Goal: Transaction & Acquisition: Purchase product/service

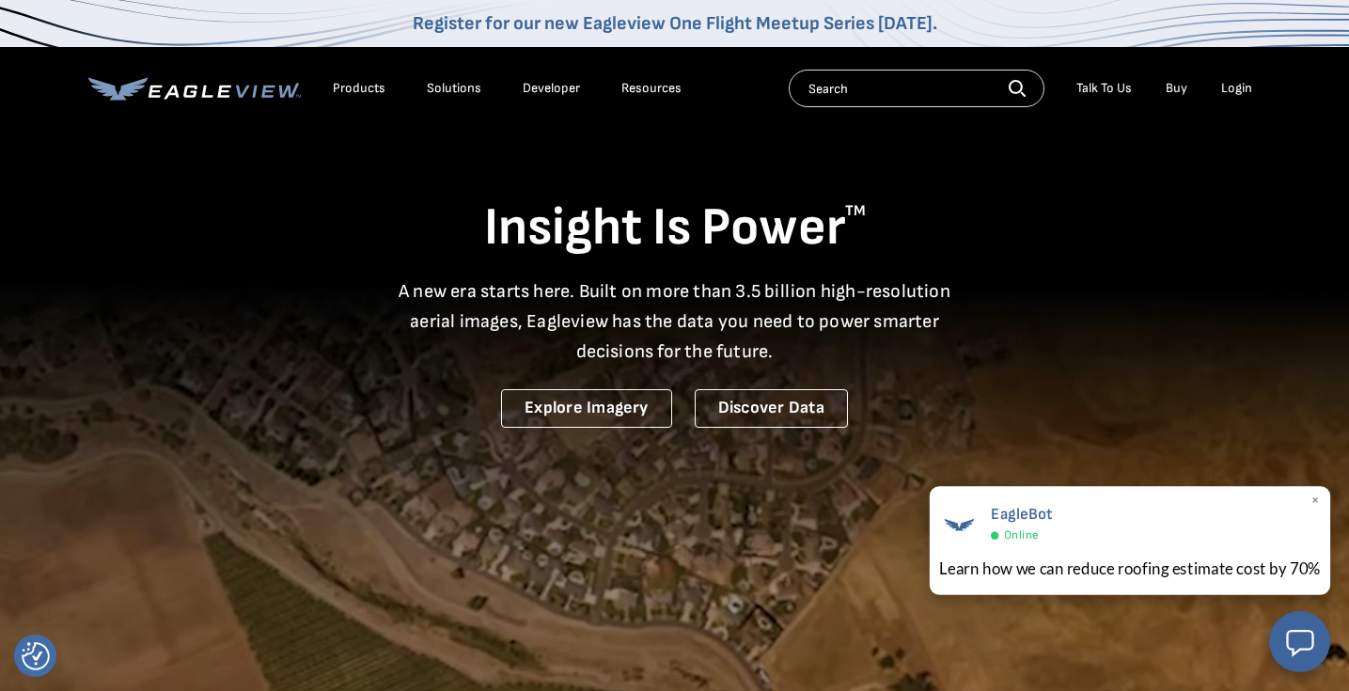
click at [1316, 498] on span "×" at bounding box center [1315, 501] width 10 height 20
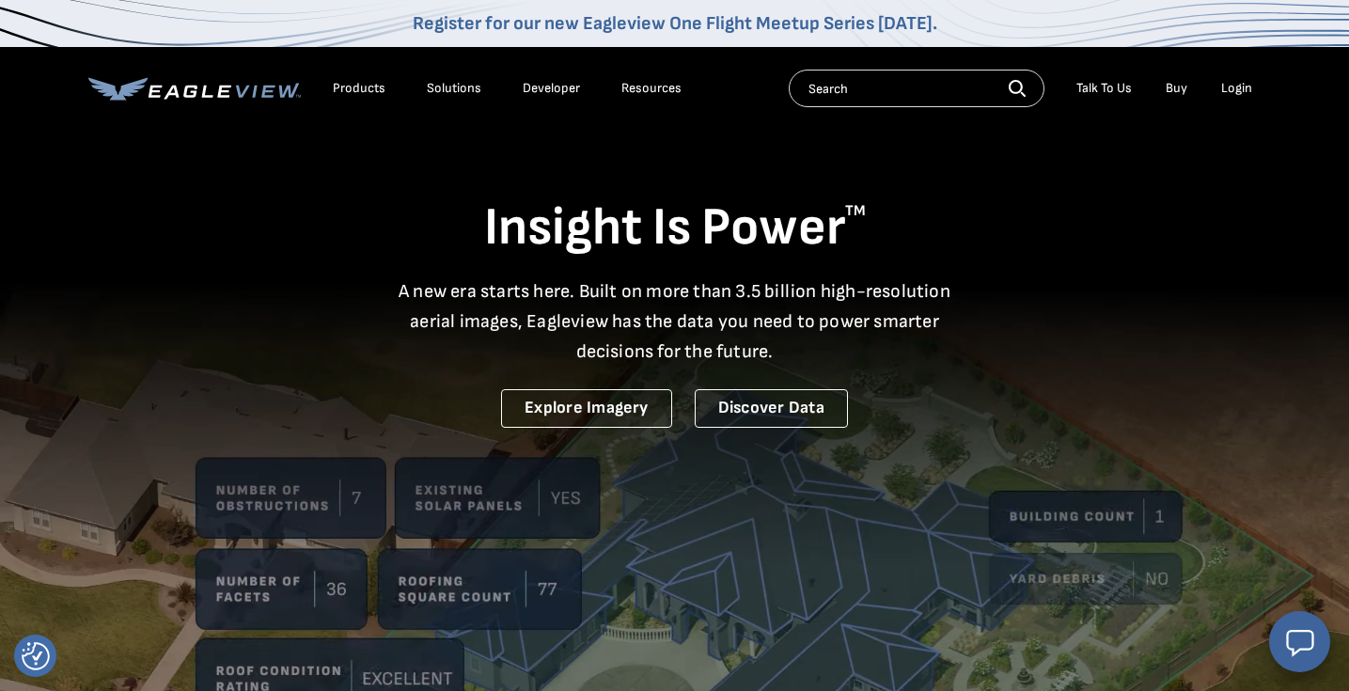
click at [1237, 100] on li "Login" at bounding box center [1236, 88] width 50 height 28
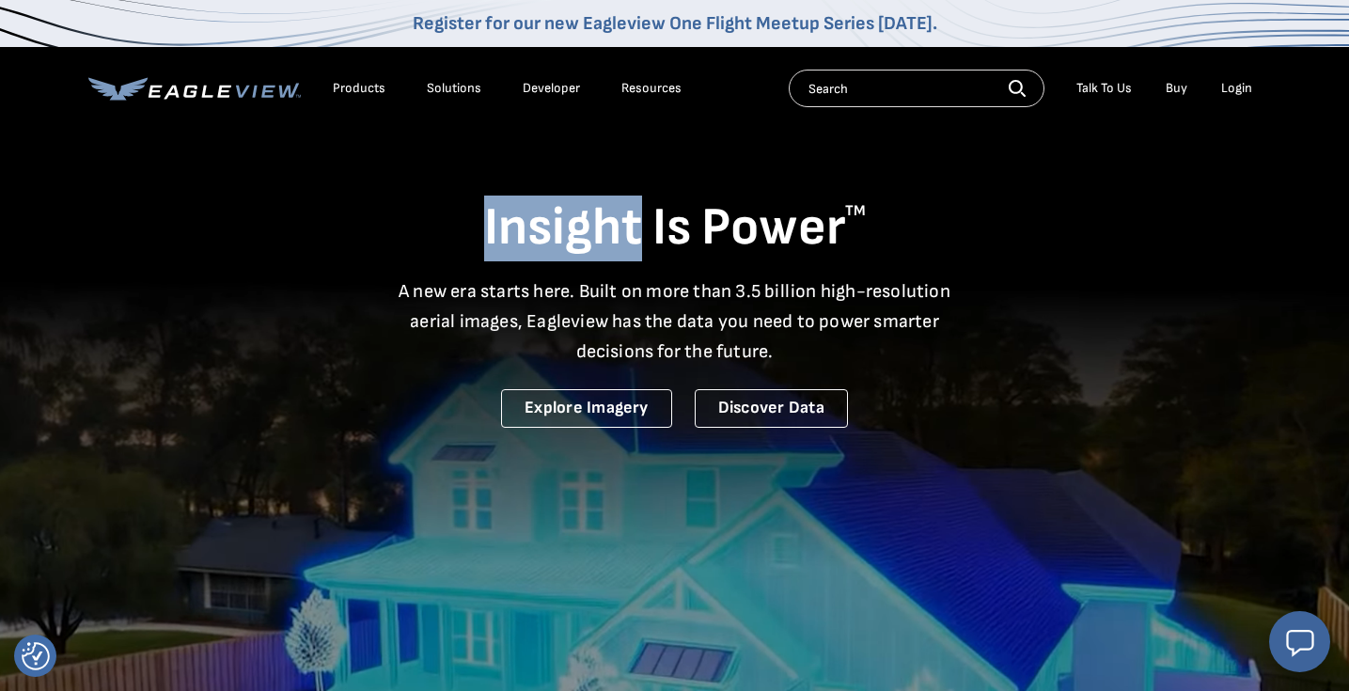
click at [1237, 100] on li "Login" at bounding box center [1236, 88] width 50 height 28
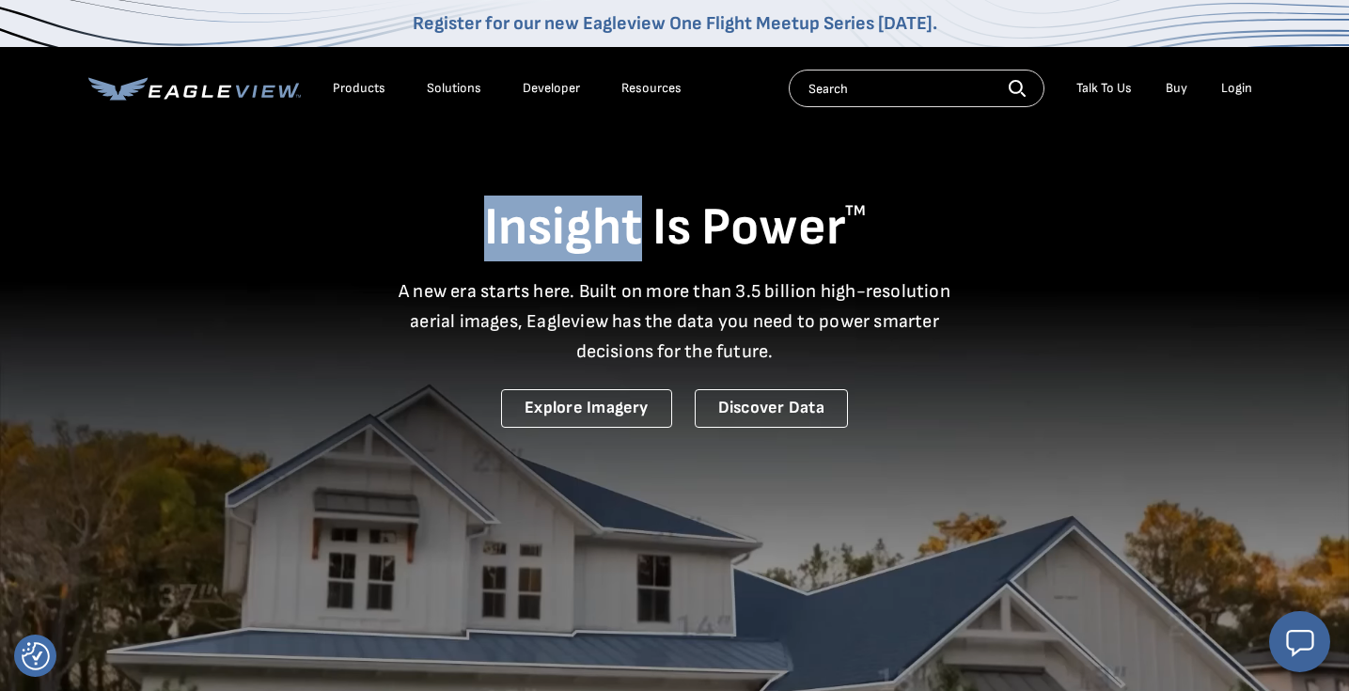
click at [1237, 89] on div "Login" at bounding box center [1236, 88] width 31 height 17
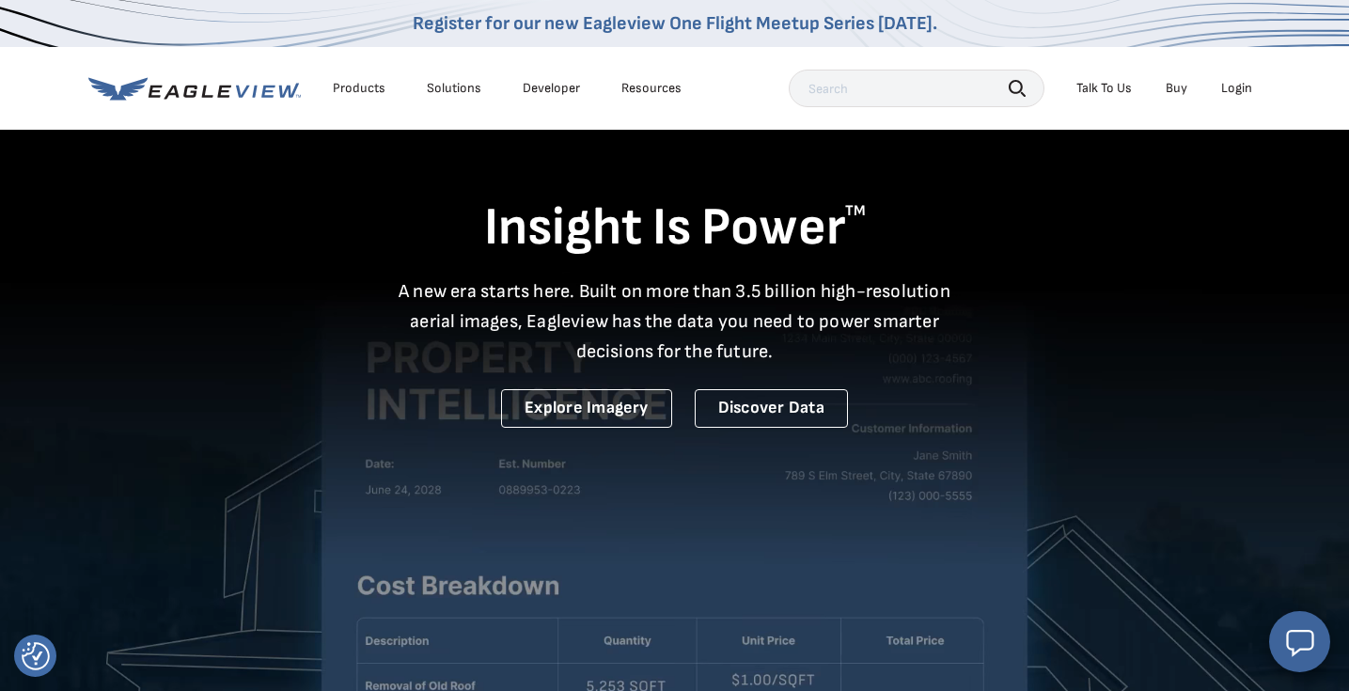
click at [1229, 86] on div "Login" at bounding box center [1236, 88] width 31 height 17
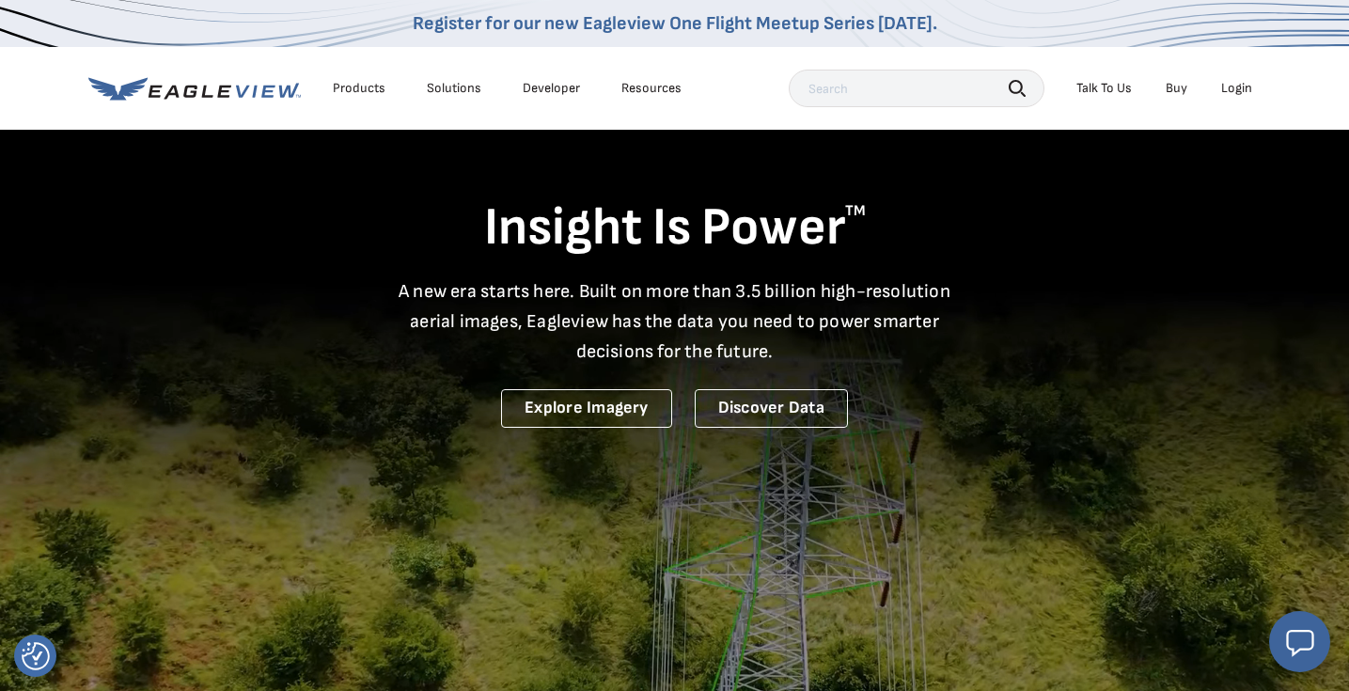
click at [1193, 63] on div "Products Solutions Developer Resources Search Talk To Us Buy Login" at bounding box center [674, 88] width 1173 height 83
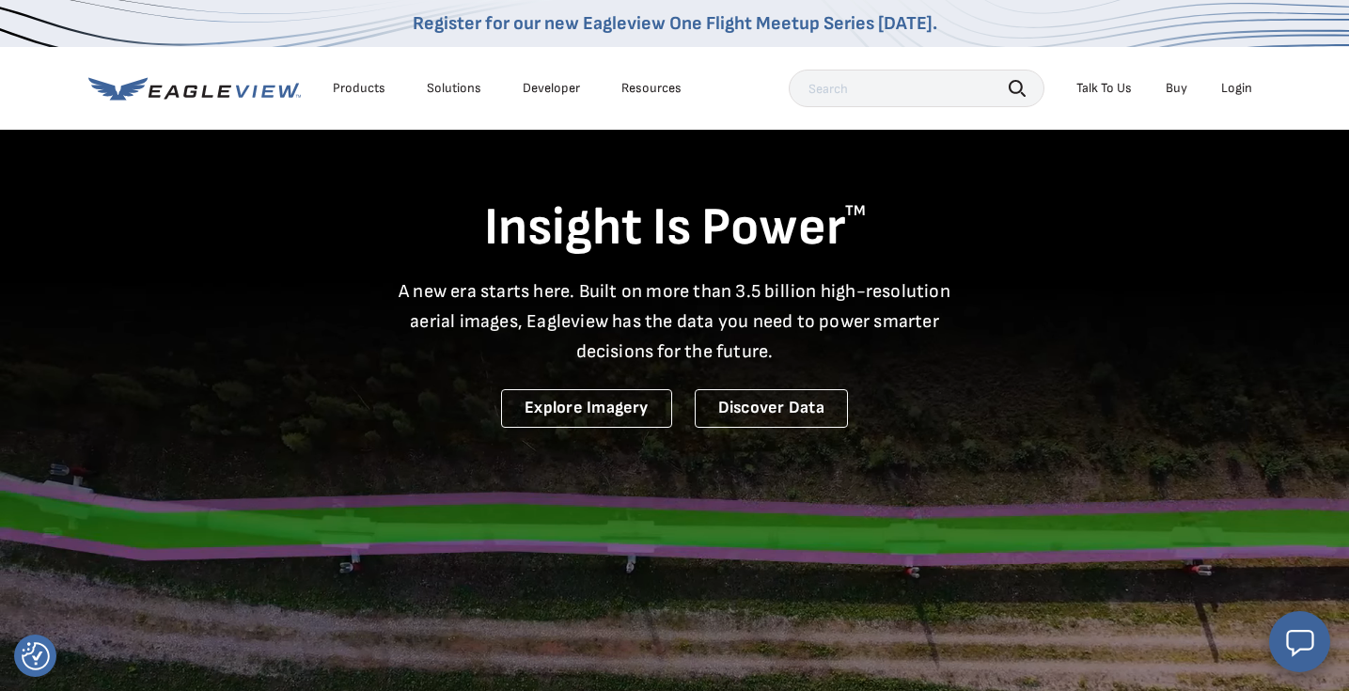
click at [1242, 89] on div "Login" at bounding box center [1236, 88] width 31 height 17
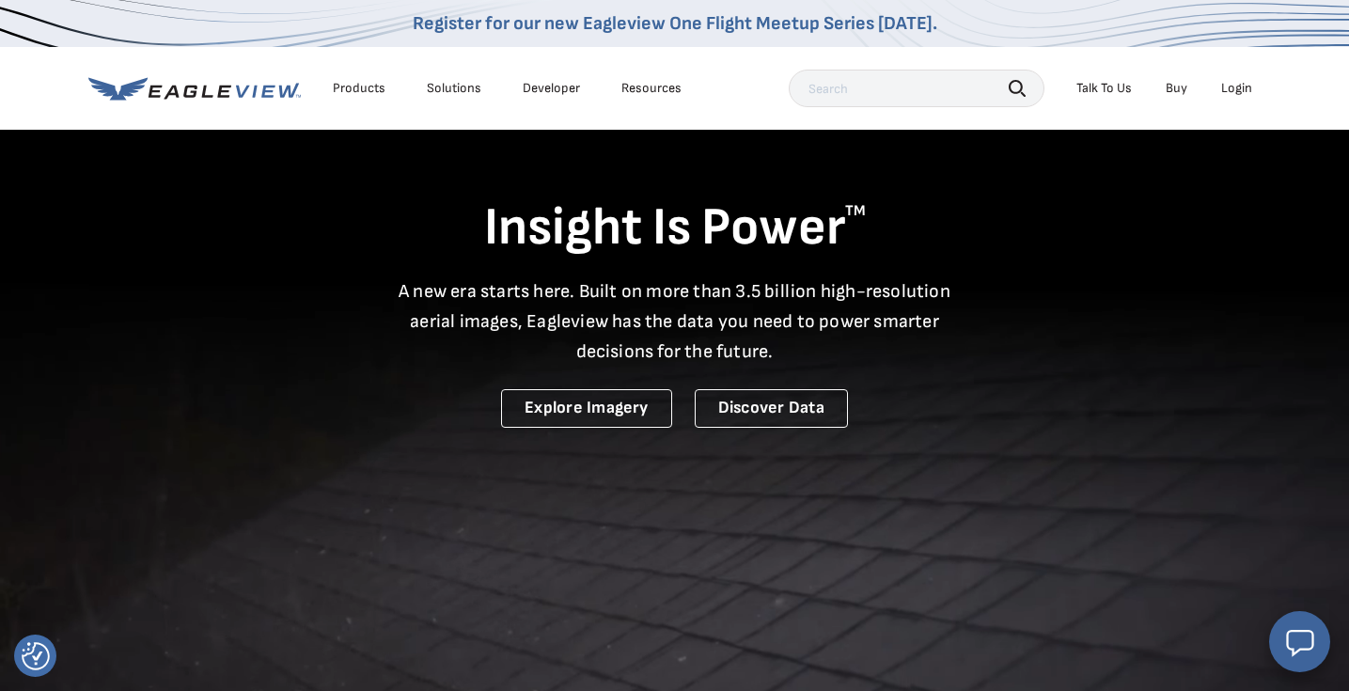
click at [1234, 87] on div "Login" at bounding box center [1236, 88] width 31 height 17
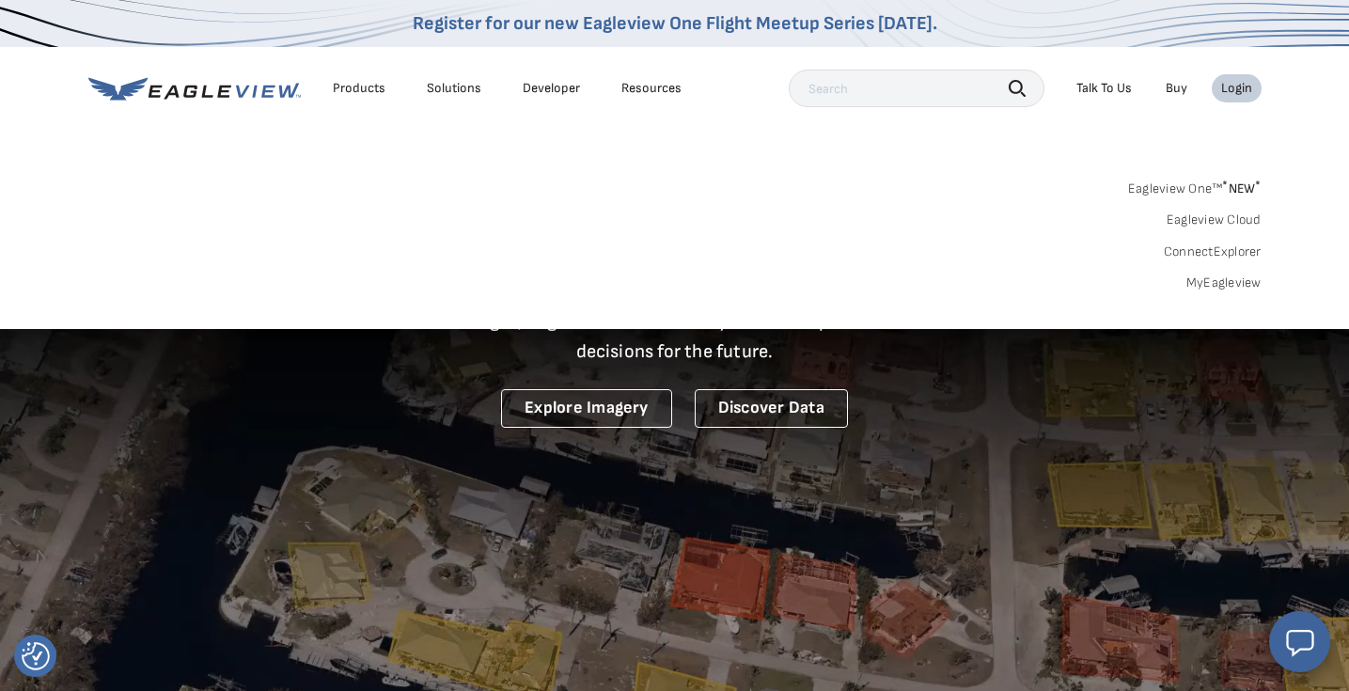
click at [1063, 46] on div "Register for our new Eagleview One Flight Meetup Series today." at bounding box center [674, 23] width 1349 height 47
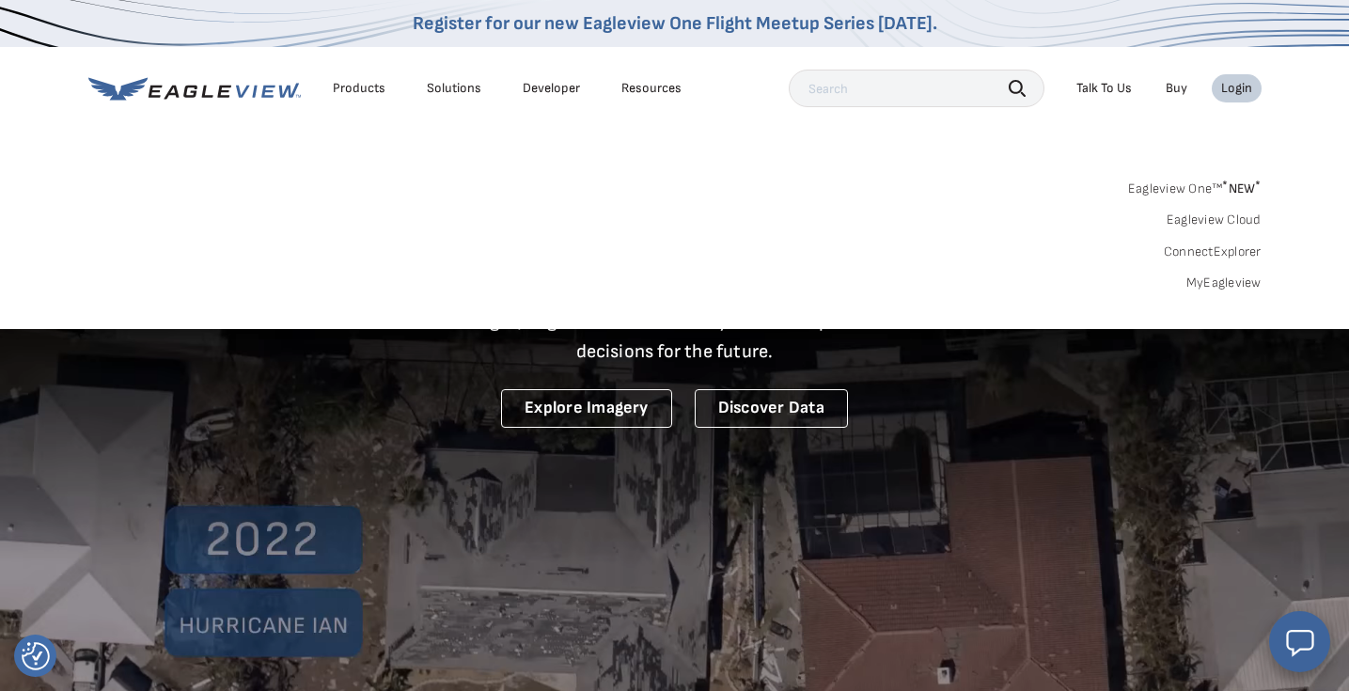
click at [1236, 90] on div "Login" at bounding box center [1236, 88] width 31 height 17
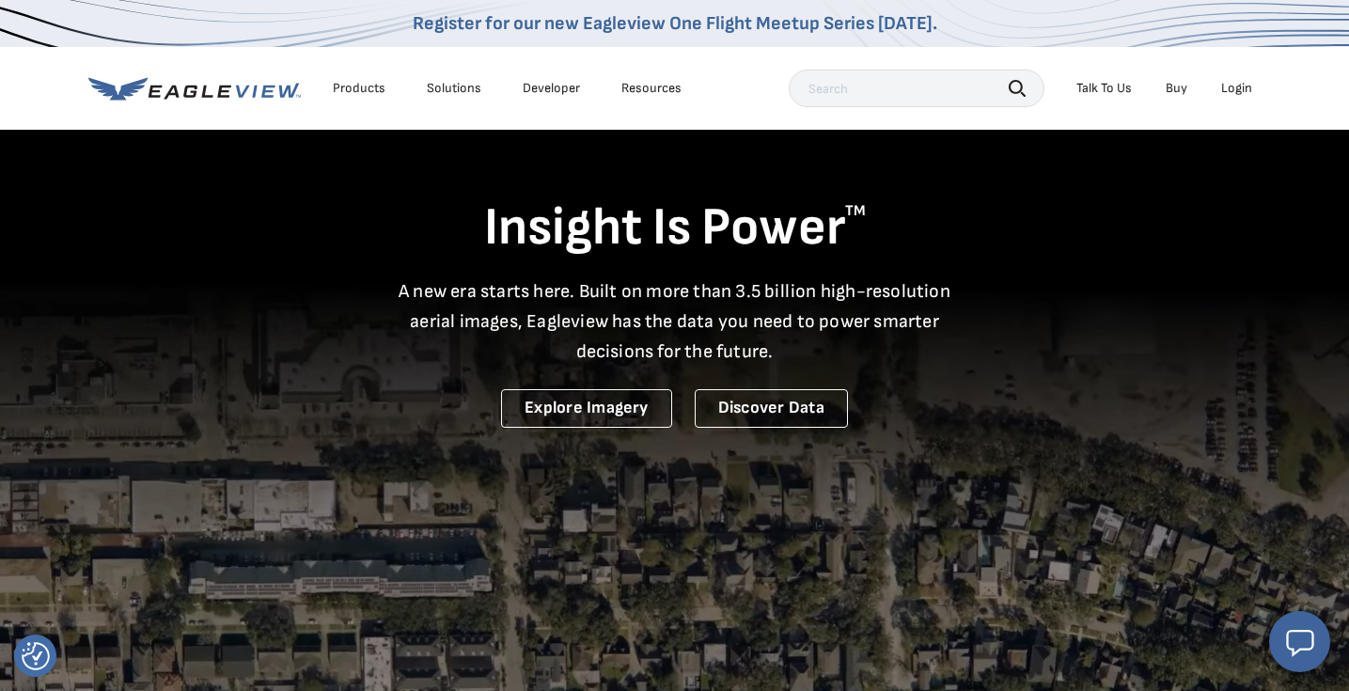
click at [1236, 90] on div "Login" at bounding box center [1236, 88] width 31 height 17
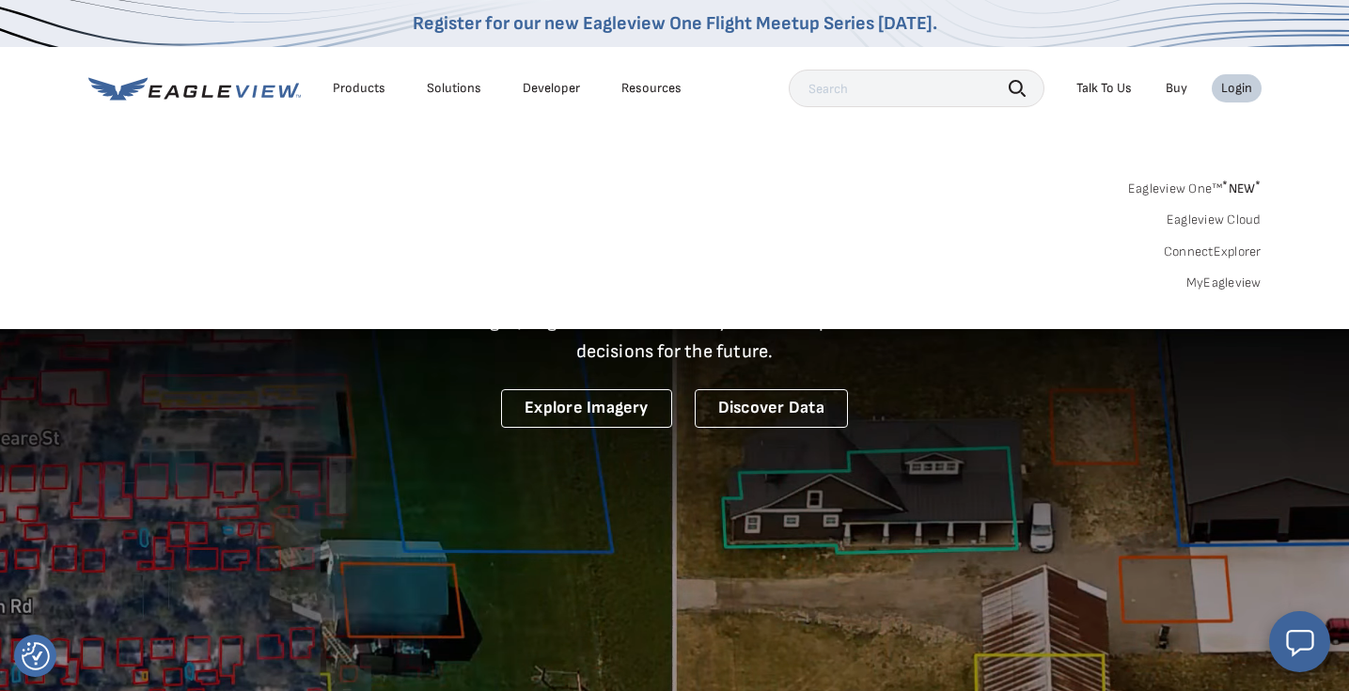
click at [1206, 186] on link "Eagleview One™ * NEW *" at bounding box center [1194, 186] width 133 height 22
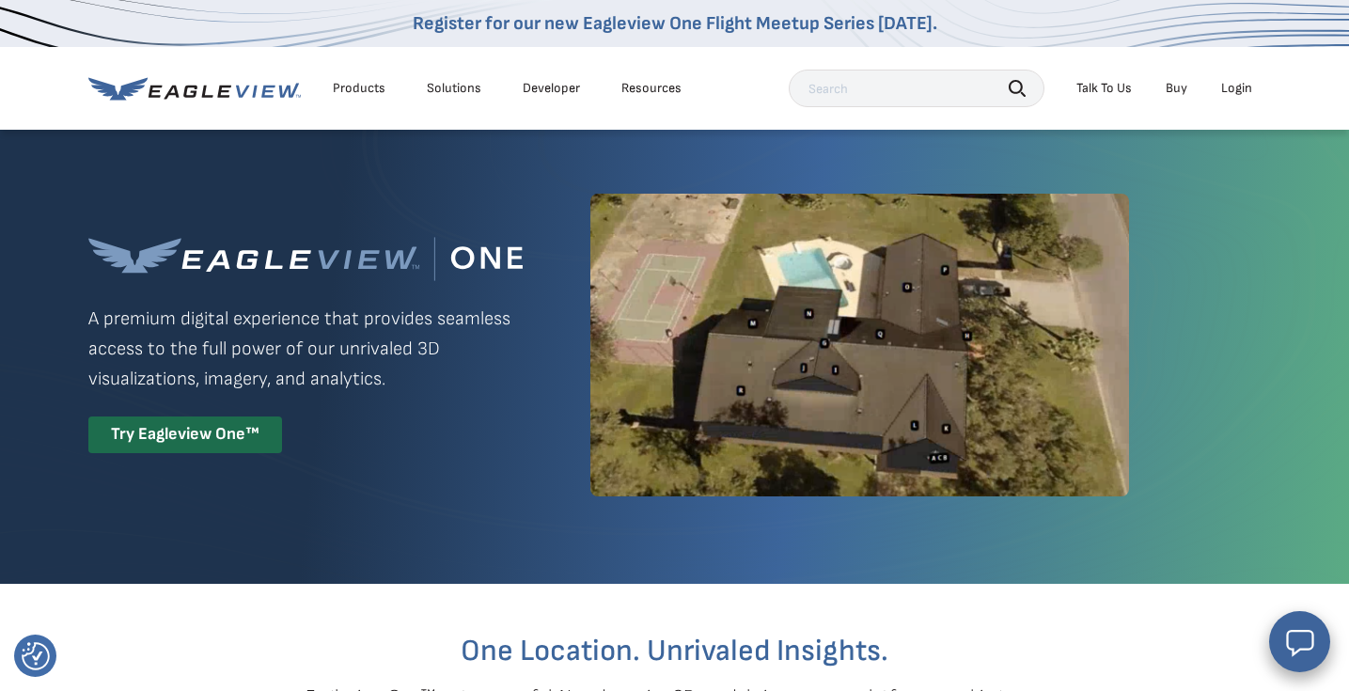
click at [1241, 86] on div "Login" at bounding box center [1236, 88] width 31 height 17
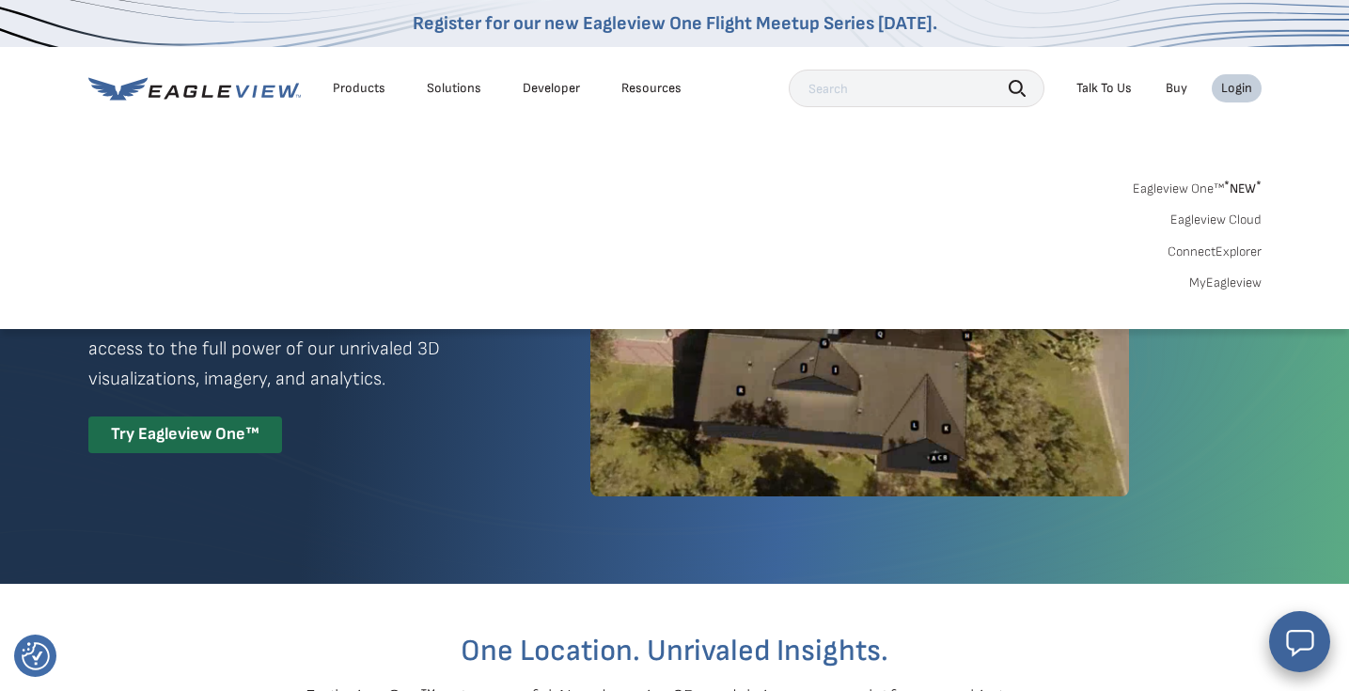
click at [1219, 283] on link "MyEagleview" at bounding box center [1225, 282] width 72 height 17
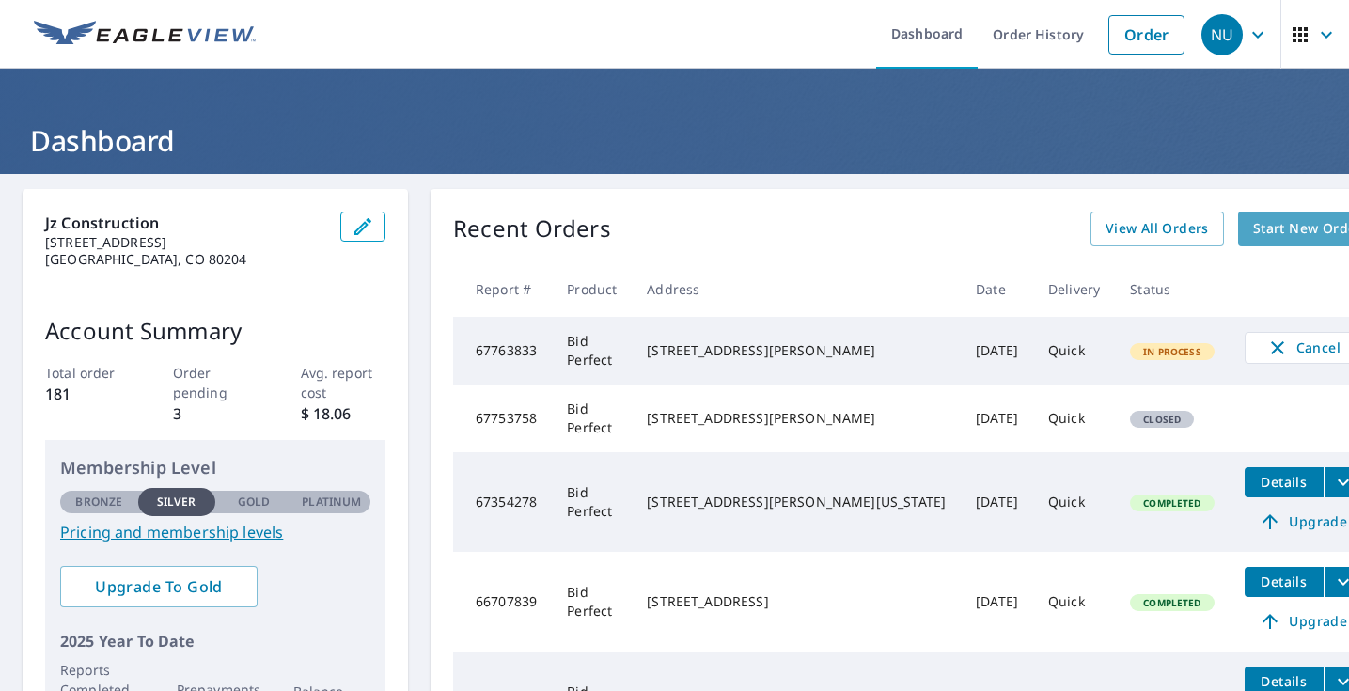
click at [1253, 226] on span "Start New Order" at bounding box center [1307, 228] width 109 height 23
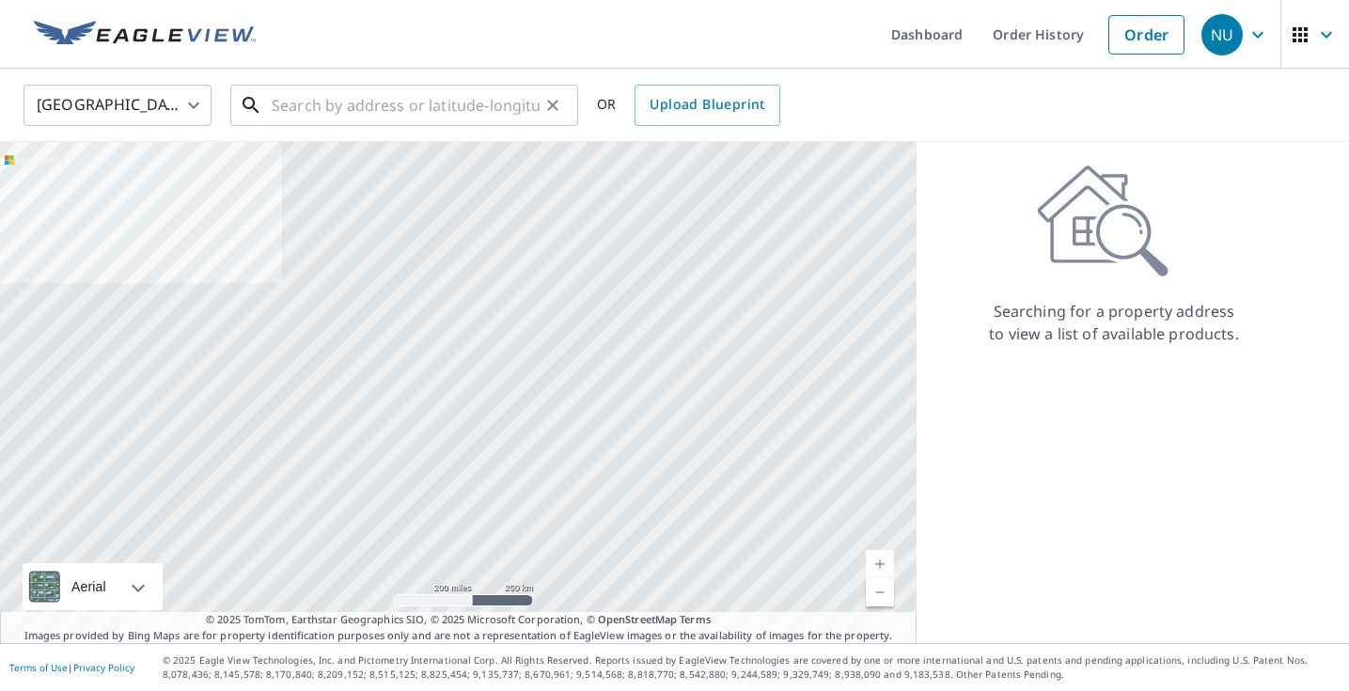
click at [418, 107] on input "text" at bounding box center [406, 105] width 268 height 53
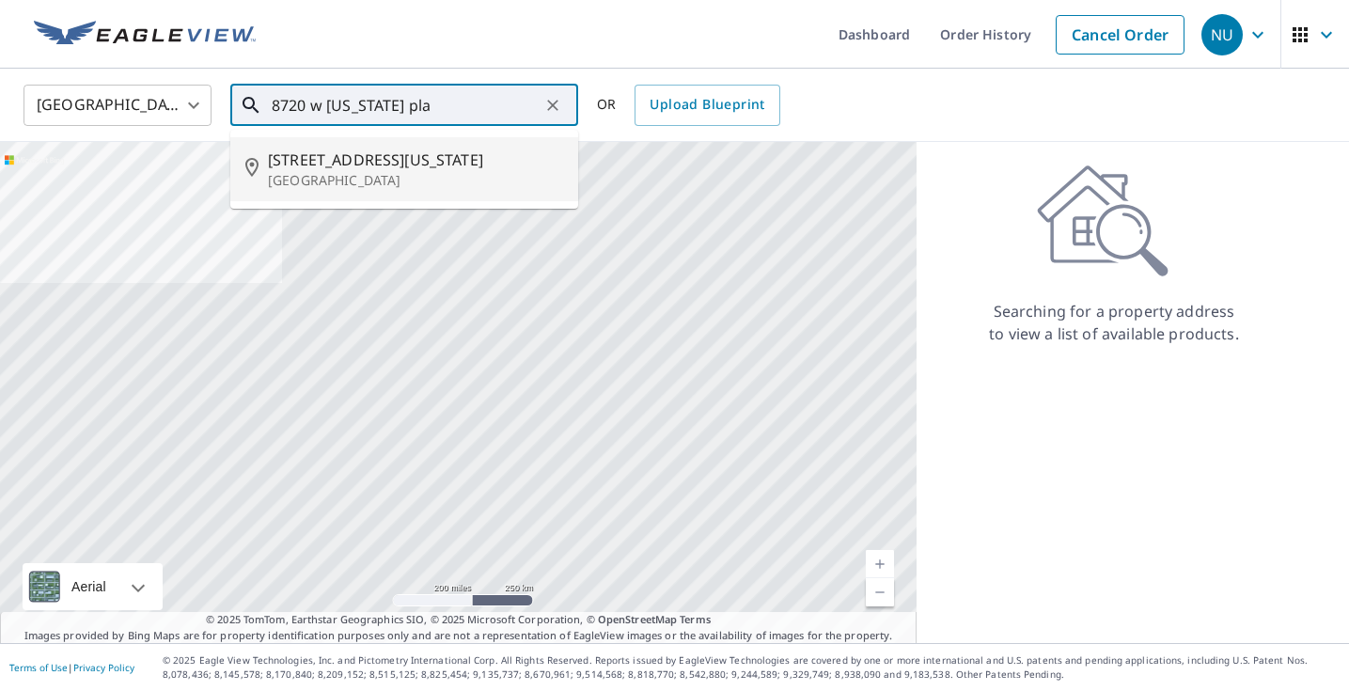
click at [399, 175] on p "[GEOGRAPHIC_DATA]" at bounding box center [415, 180] width 295 height 19
type input "[STREET_ADDRESS][US_STATE]"
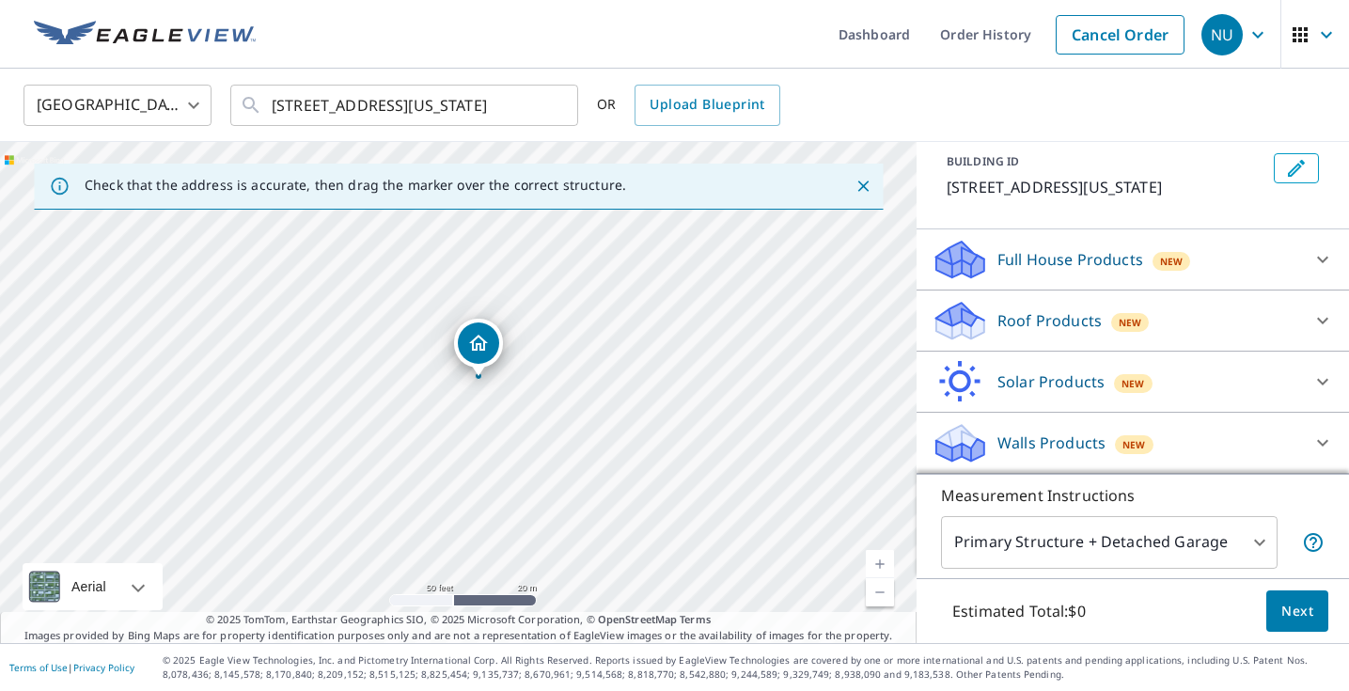
click at [1300, 313] on div "Roof Products New" at bounding box center [1132, 320] width 402 height 45
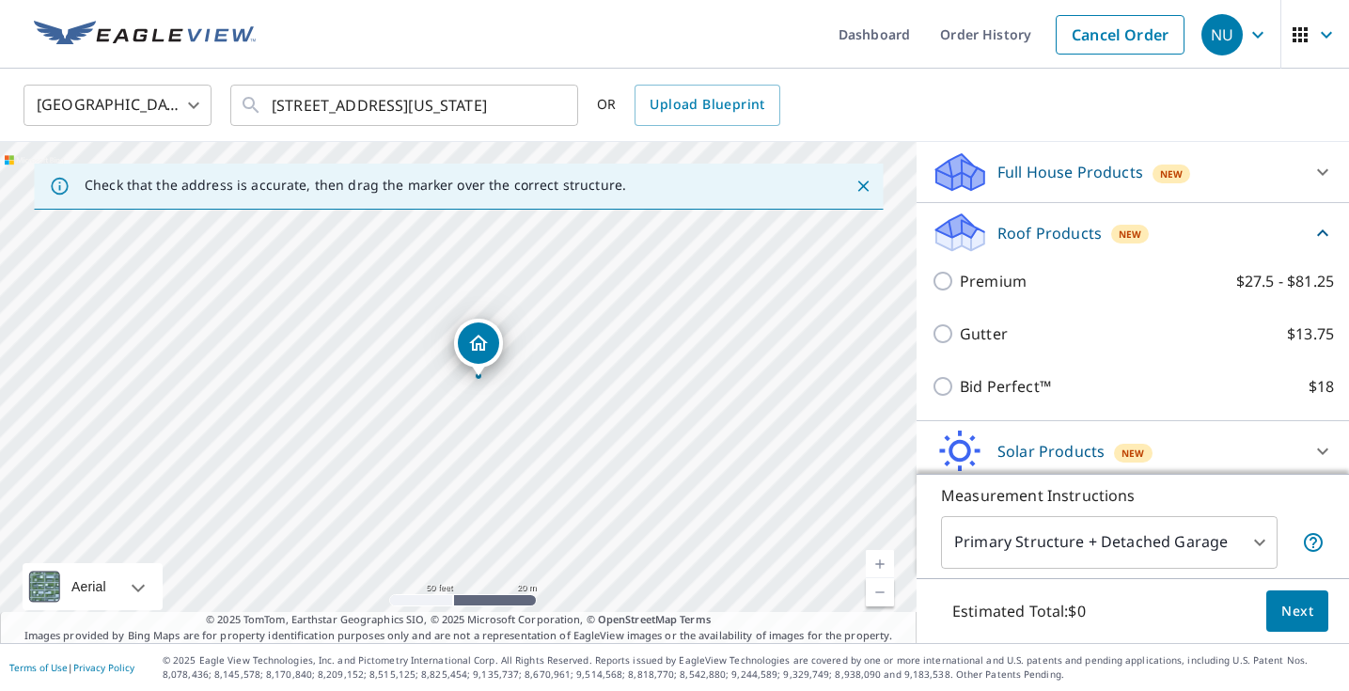
scroll to position [192, 0]
click at [1299, 237] on div "Roof Products New" at bounding box center [1121, 235] width 380 height 44
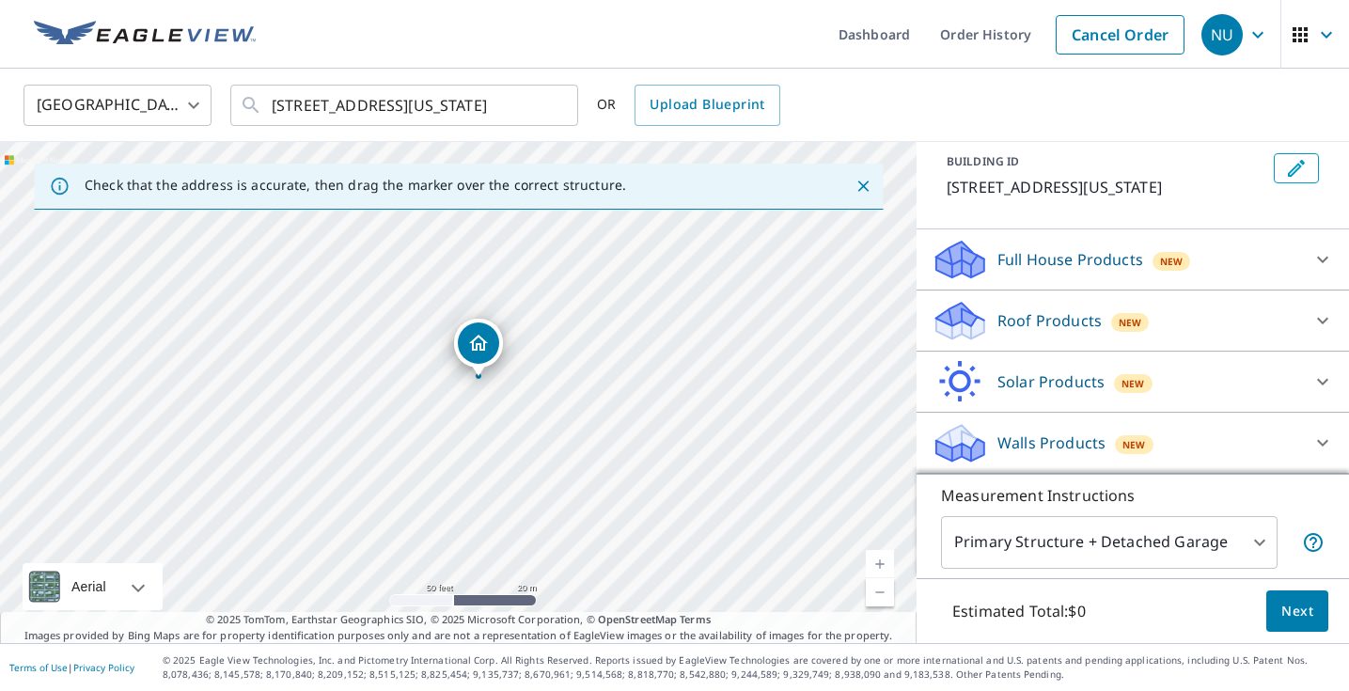
scroll to position [107, 0]
click at [958, 32] on link "Order History" at bounding box center [985, 34] width 121 height 69
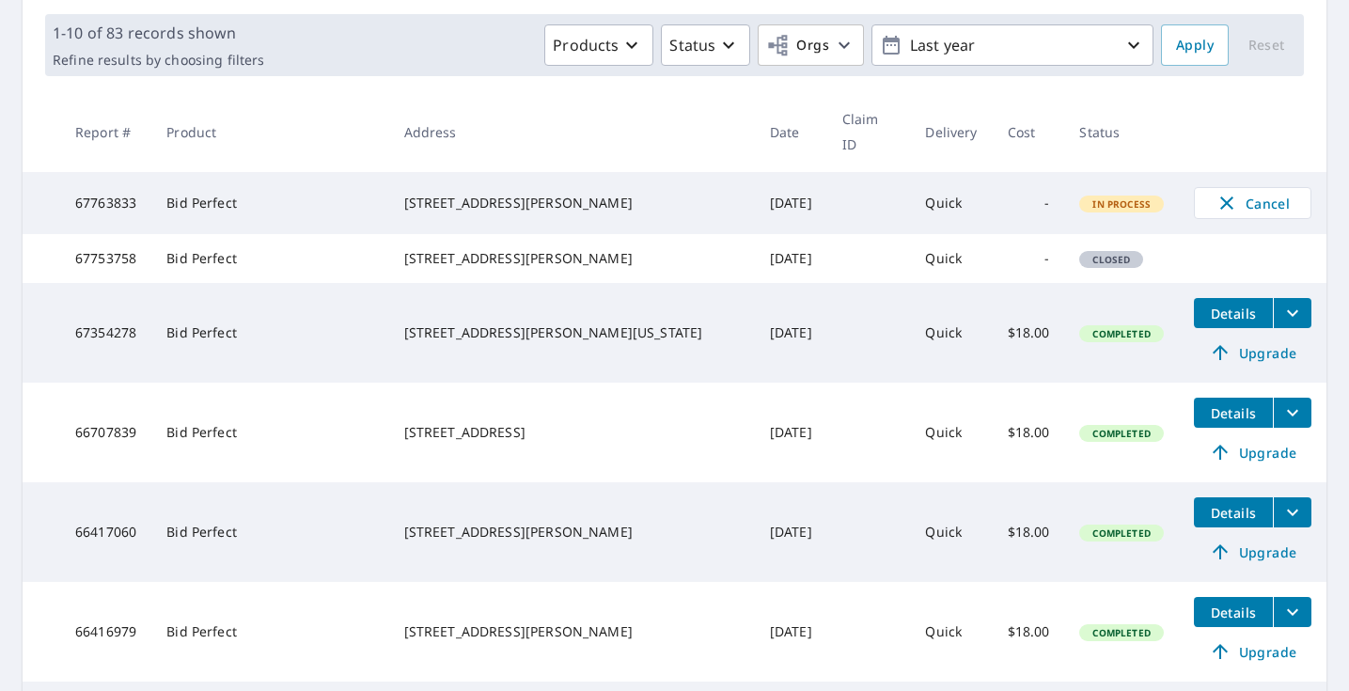
scroll to position [271, 0]
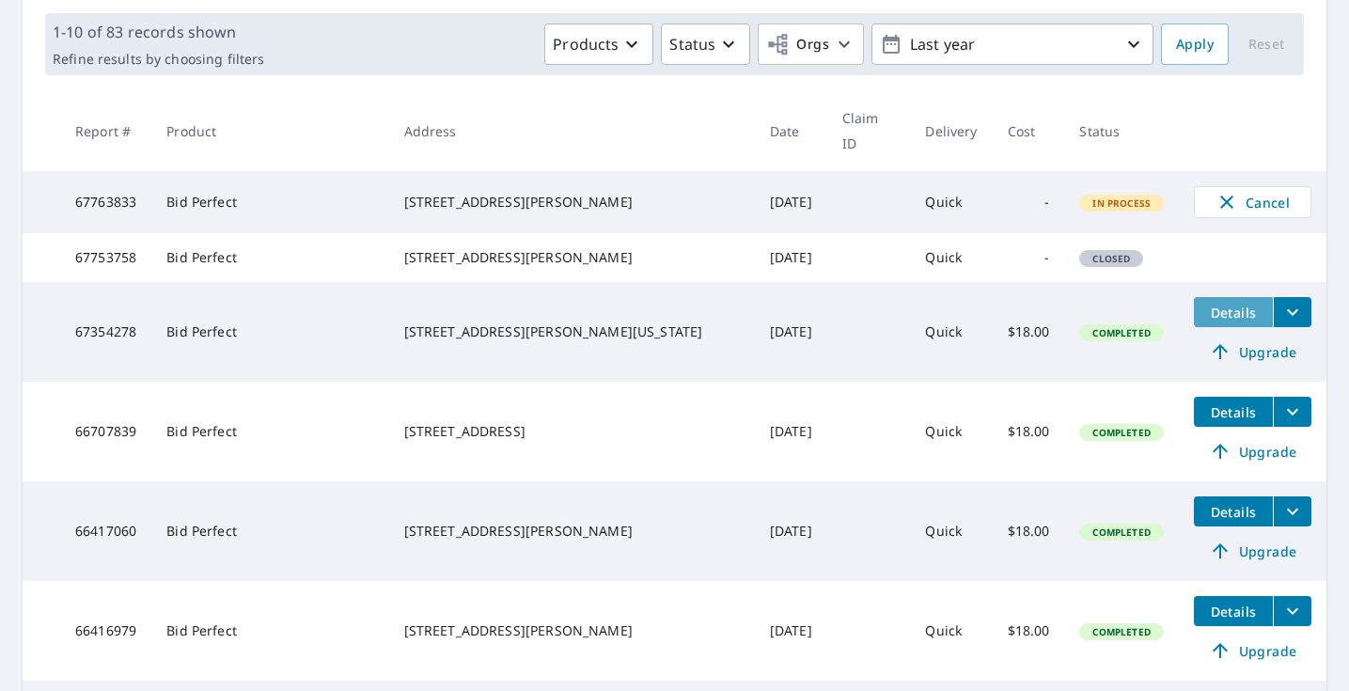
click at [1205, 312] on span "Details" at bounding box center [1233, 313] width 56 height 18
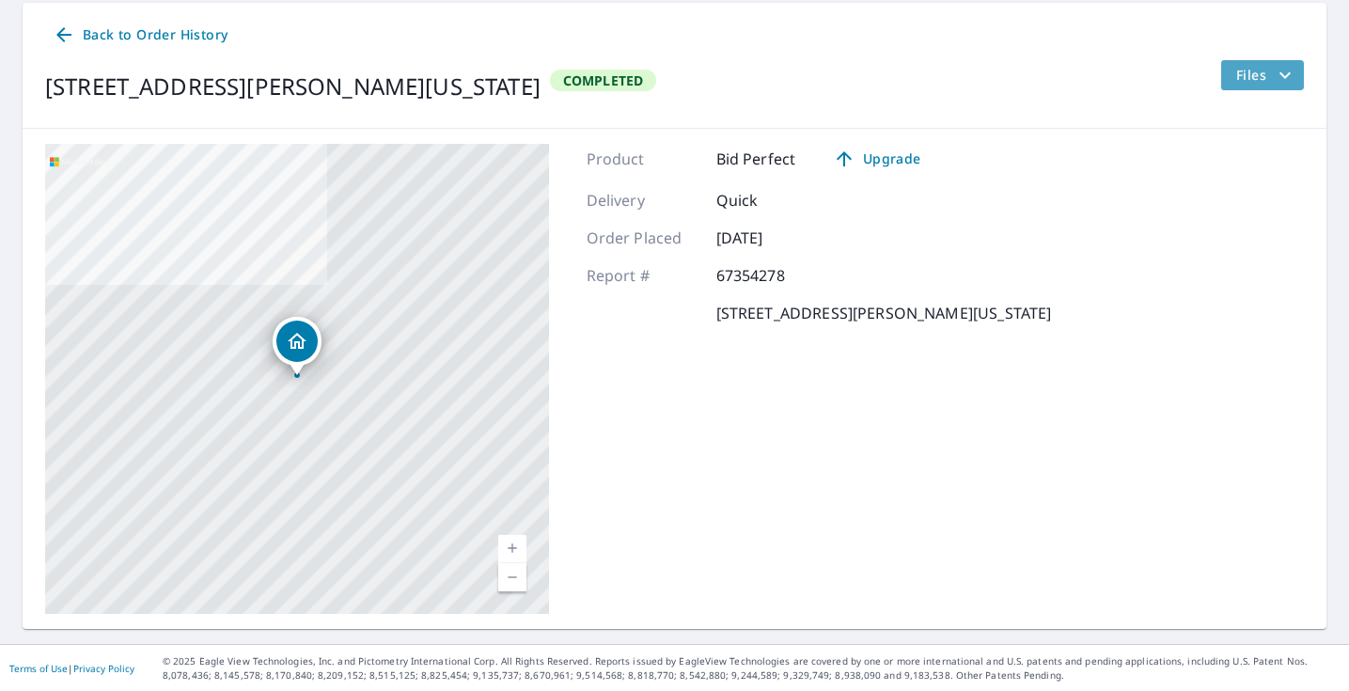
click at [1286, 70] on icon "filesDropdownBtn-67354278" at bounding box center [1284, 75] width 23 height 23
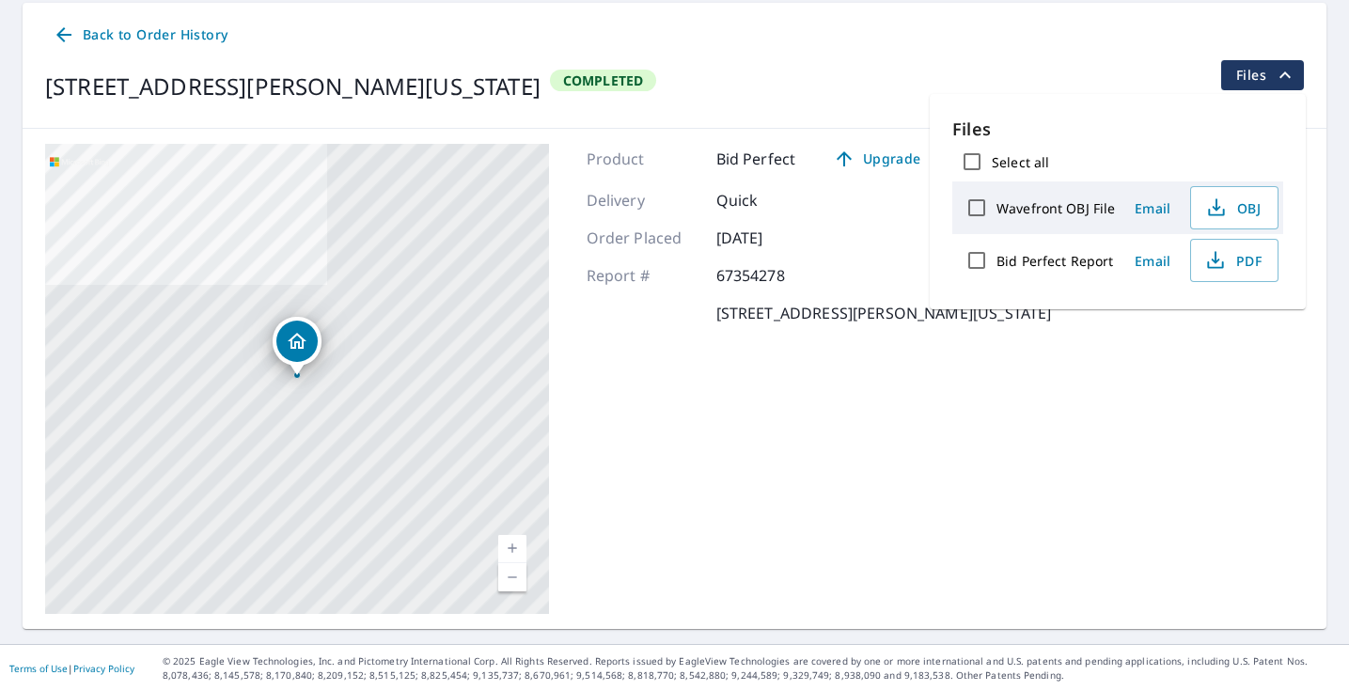
click at [1015, 261] on label "Bid Perfect Report" at bounding box center [1054, 261] width 117 height 18
click at [996, 261] on input "Bid Perfect Report" at bounding box center [976, 260] width 39 height 39
checkbox input "true"
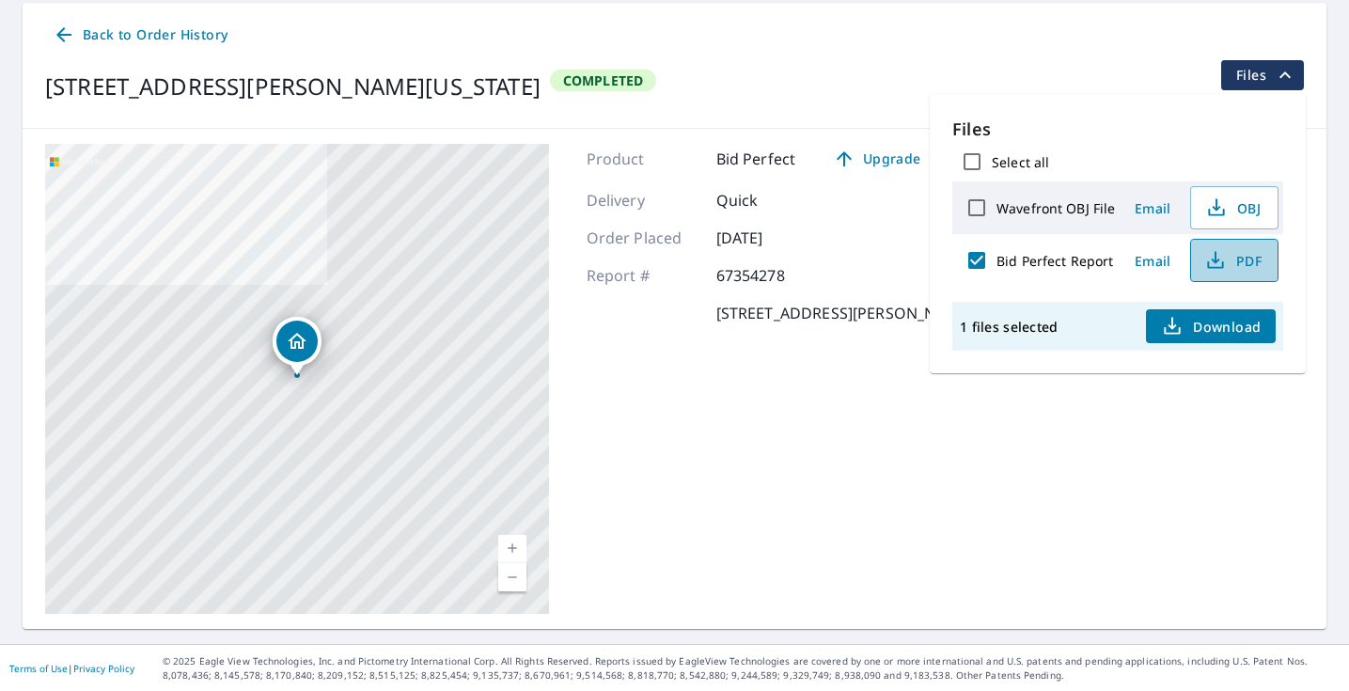
click at [1210, 259] on icon "button" at bounding box center [1214, 257] width 8 height 12
click at [103, 37] on span "Back to Order History" at bounding box center [140, 34] width 175 height 23
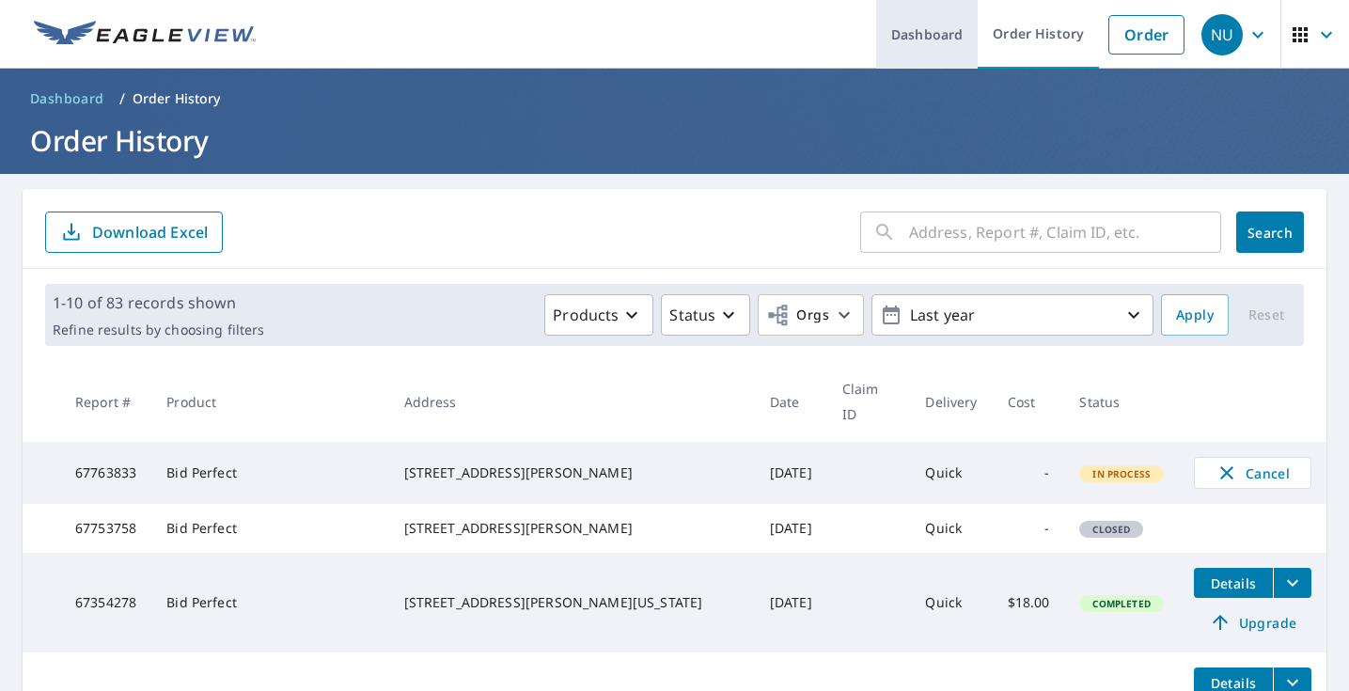
click at [942, 33] on link "Dashboard" at bounding box center [926, 34] width 101 height 69
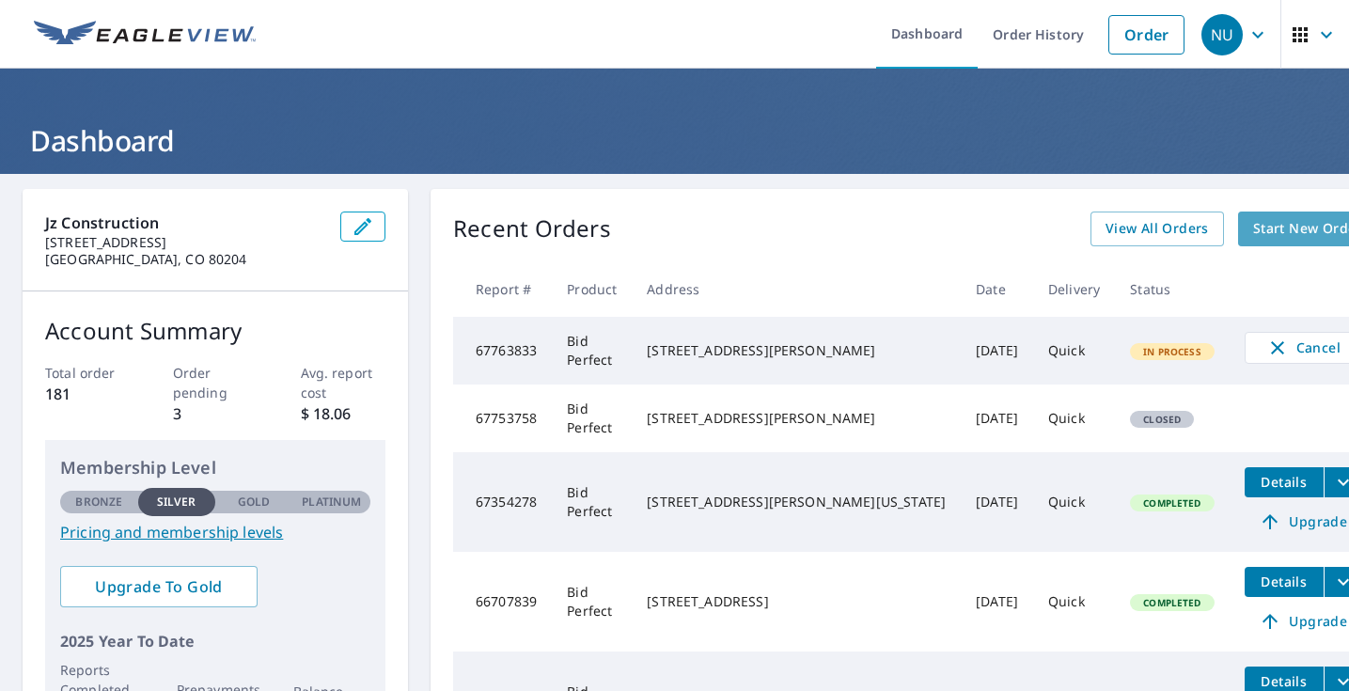
click at [1238, 216] on link "Start New Order" at bounding box center [1307, 228] width 139 height 35
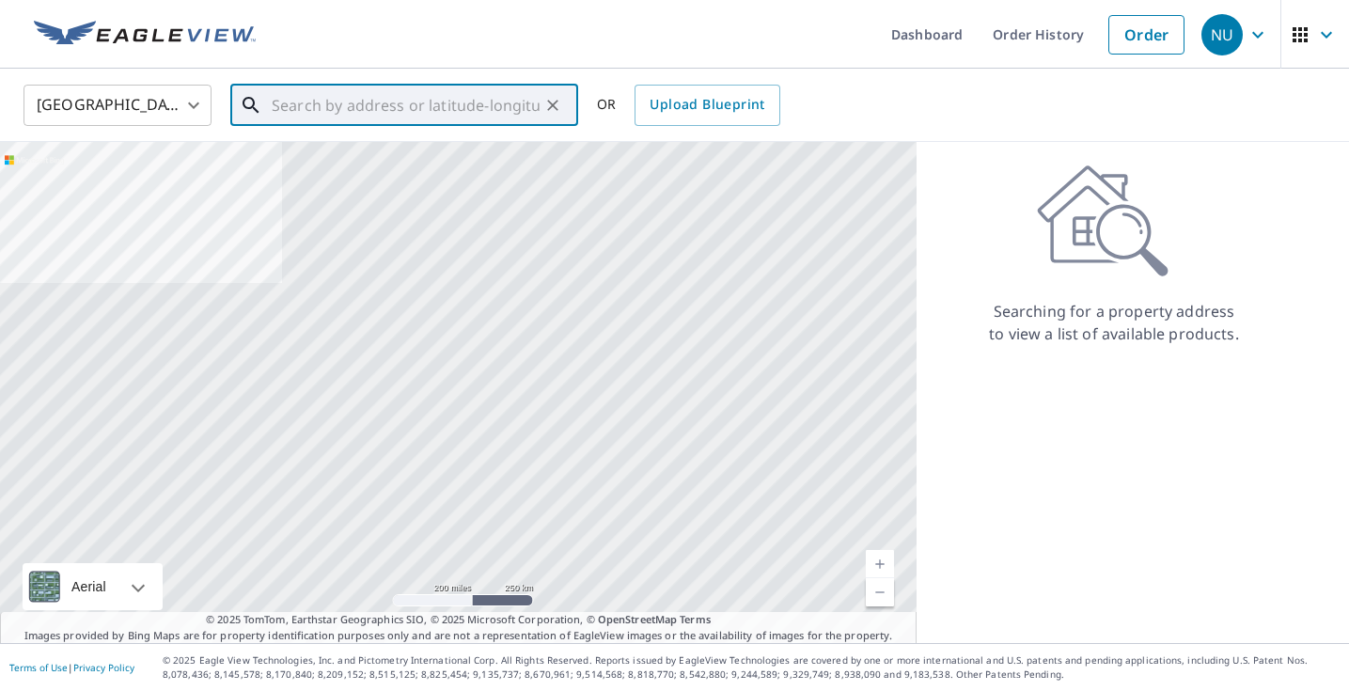
click at [342, 109] on input "text" at bounding box center [406, 105] width 268 height 53
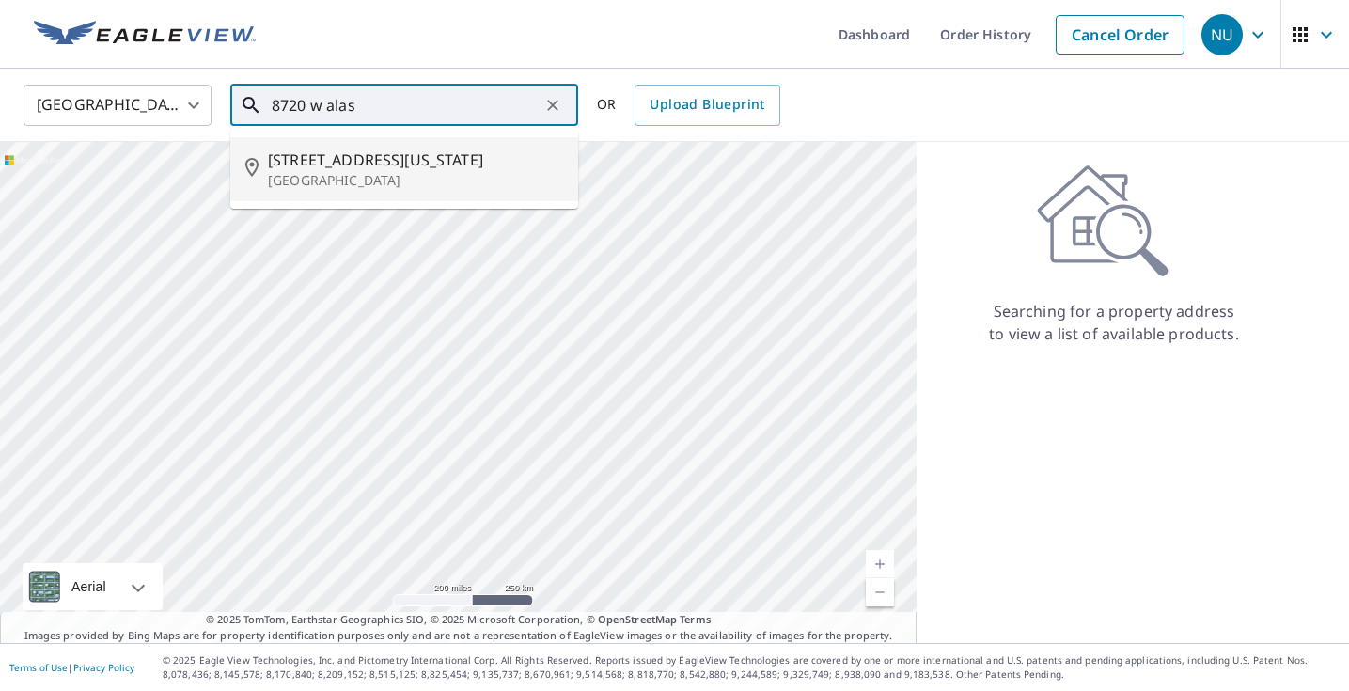
click at [399, 149] on span "[STREET_ADDRESS][US_STATE]" at bounding box center [415, 159] width 295 height 23
type input "[STREET_ADDRESS][US_STATE]"
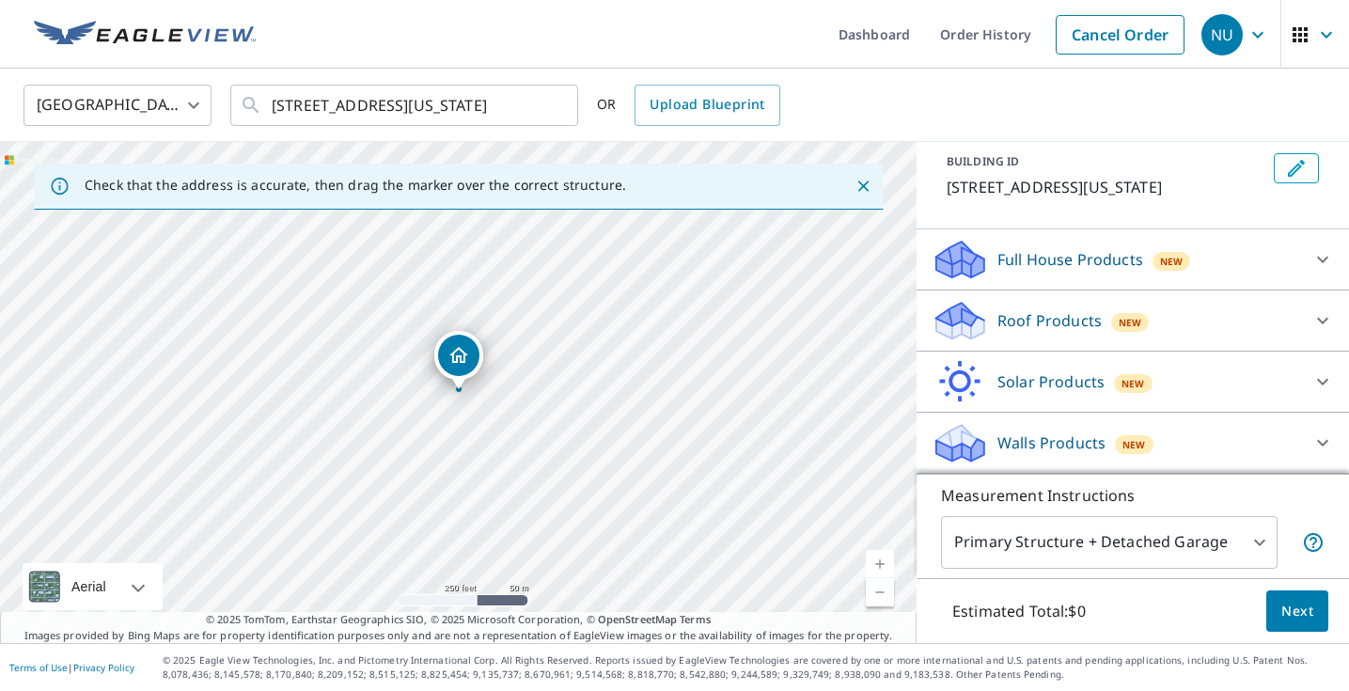
scroll to position [107, 0]
click at [1313, 318] on icon at bounding box center [1322, 320] width 23 height 23
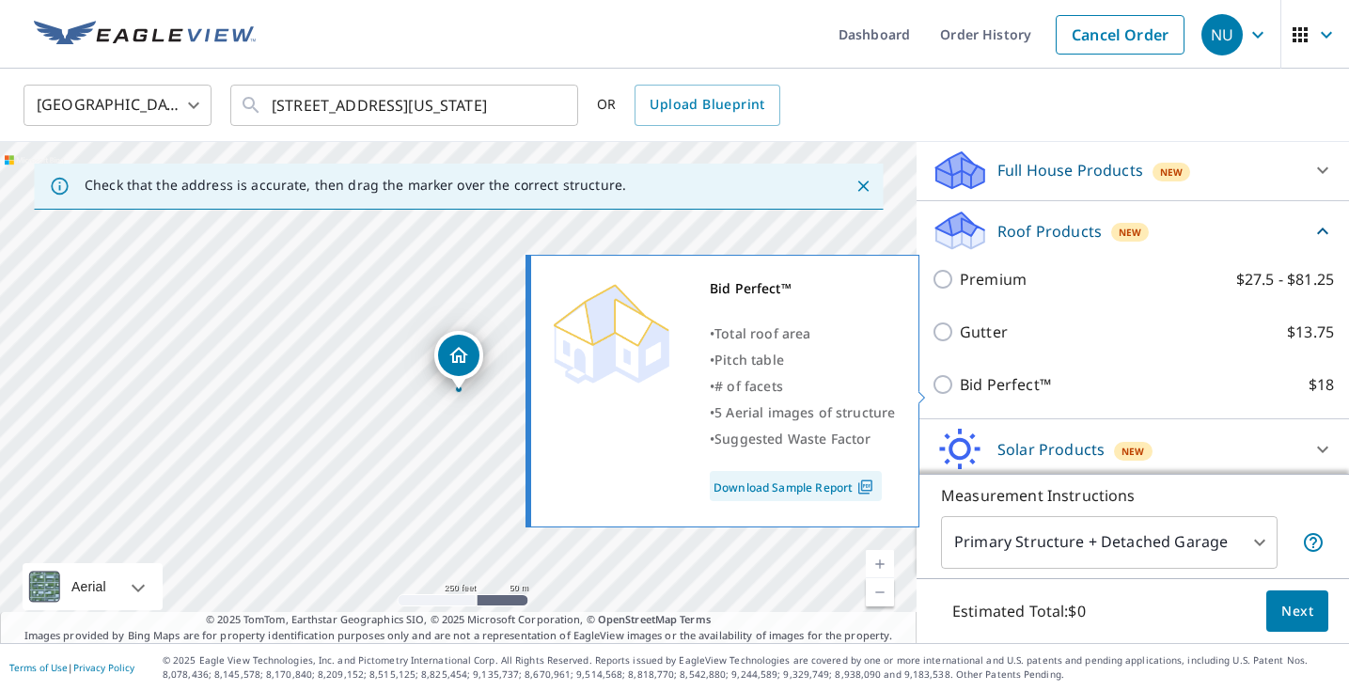
scroll to position [190, 0]
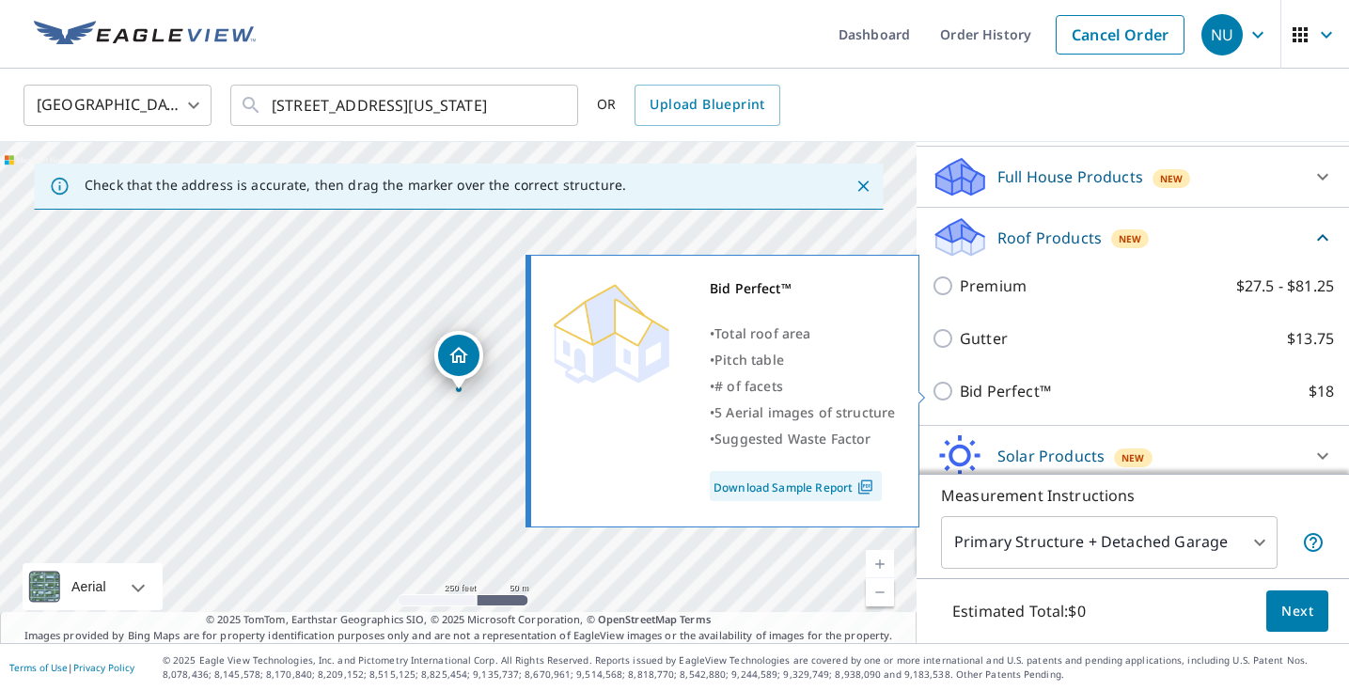
click at [976, 392] on p "Bid Perfect™" at bounding box center [1004, 391] width 91 height 23
click at [959, 392] on input "Bid Perfect™ $18" at bounding box center [945, 391] width 28 height 23
checkbox input "true"
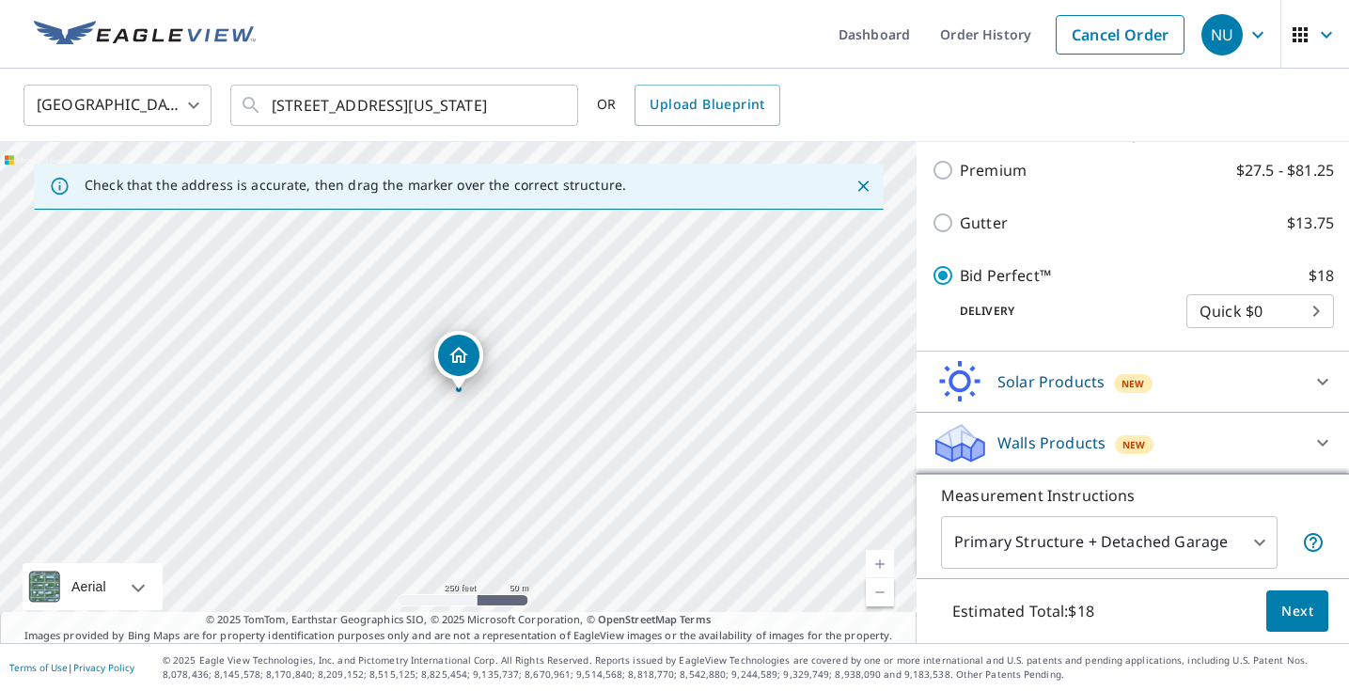
scroll to position [335, 0]
click at [1296, 611] on span "Next" at bounding box center [1297, 611] width 32 height 23
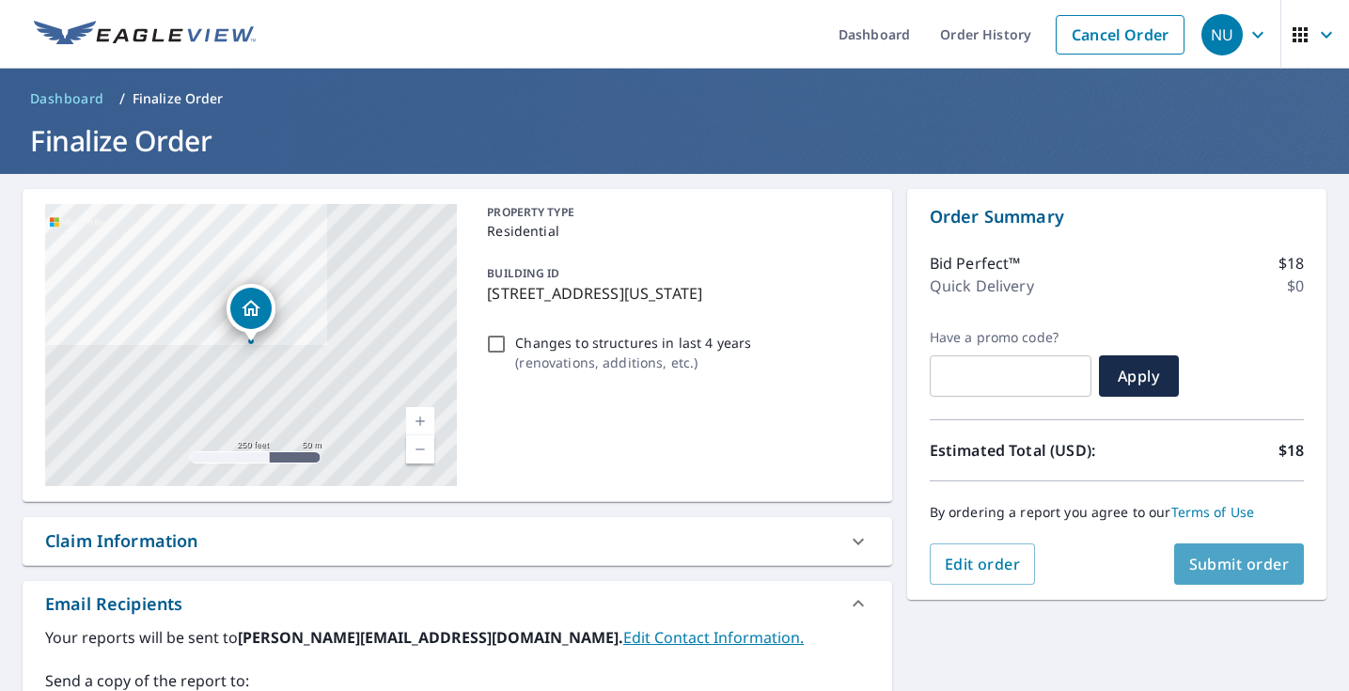
click at [1210, 560] on span "Submit order" at bounding box center [1239, 564] width 101 height 21
